Goal: Find specific page/section: Find specific page/section

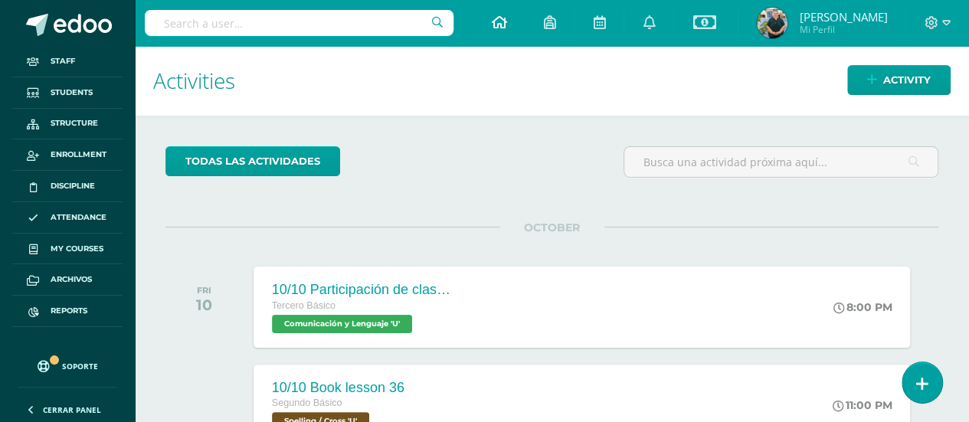
click at [485, 30] on link at bounding box center [498, 23] width 52 height 46
click at [501, 18] on icon at bounding box center [498, 22] width 15 height 14
